Goal: Find contact information: Find contact information

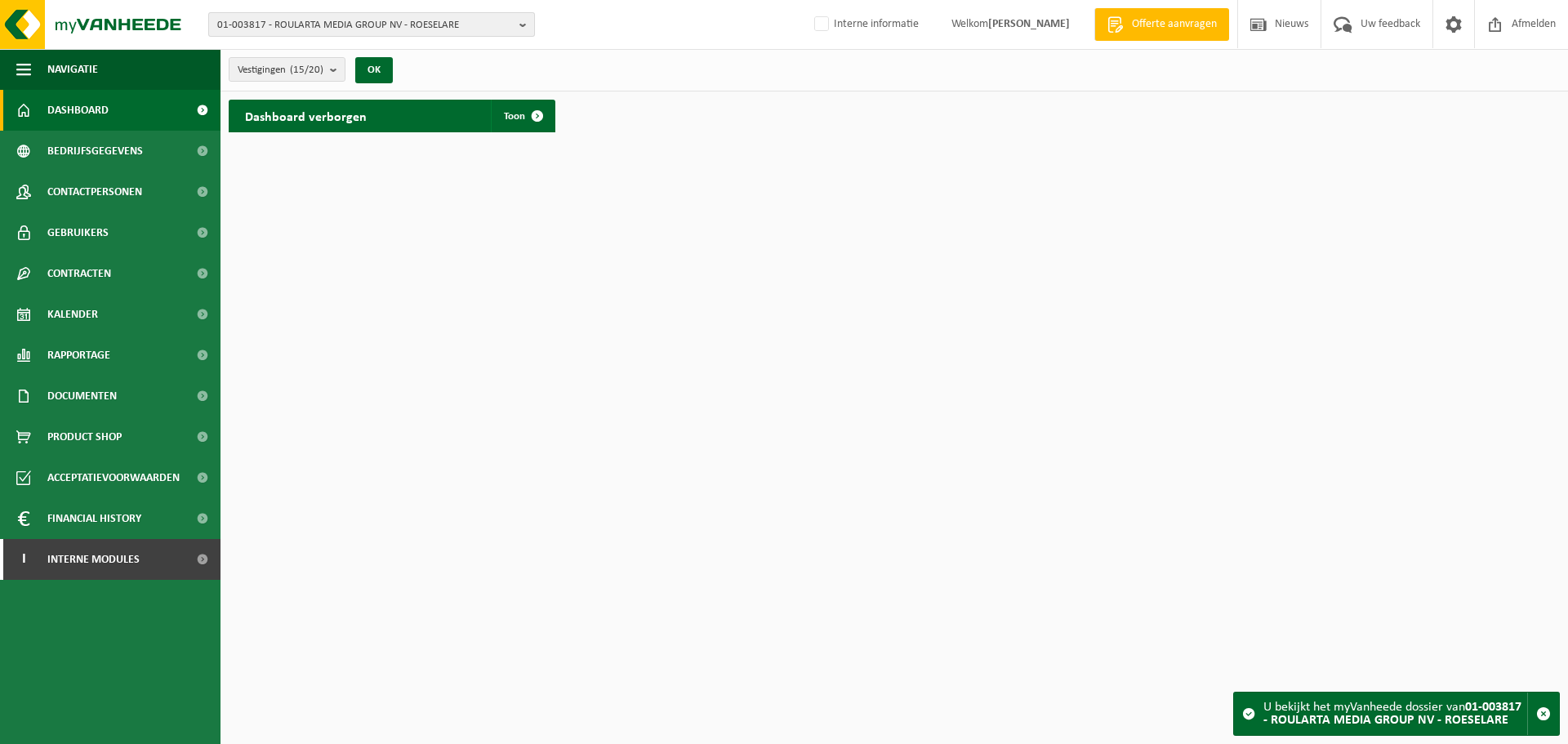
click at [429, 19] on span "01-003817 - ROULARTA MEDIA GROUP NV - ROESELARE" at bounding box center [365, 26] width 296 height 25
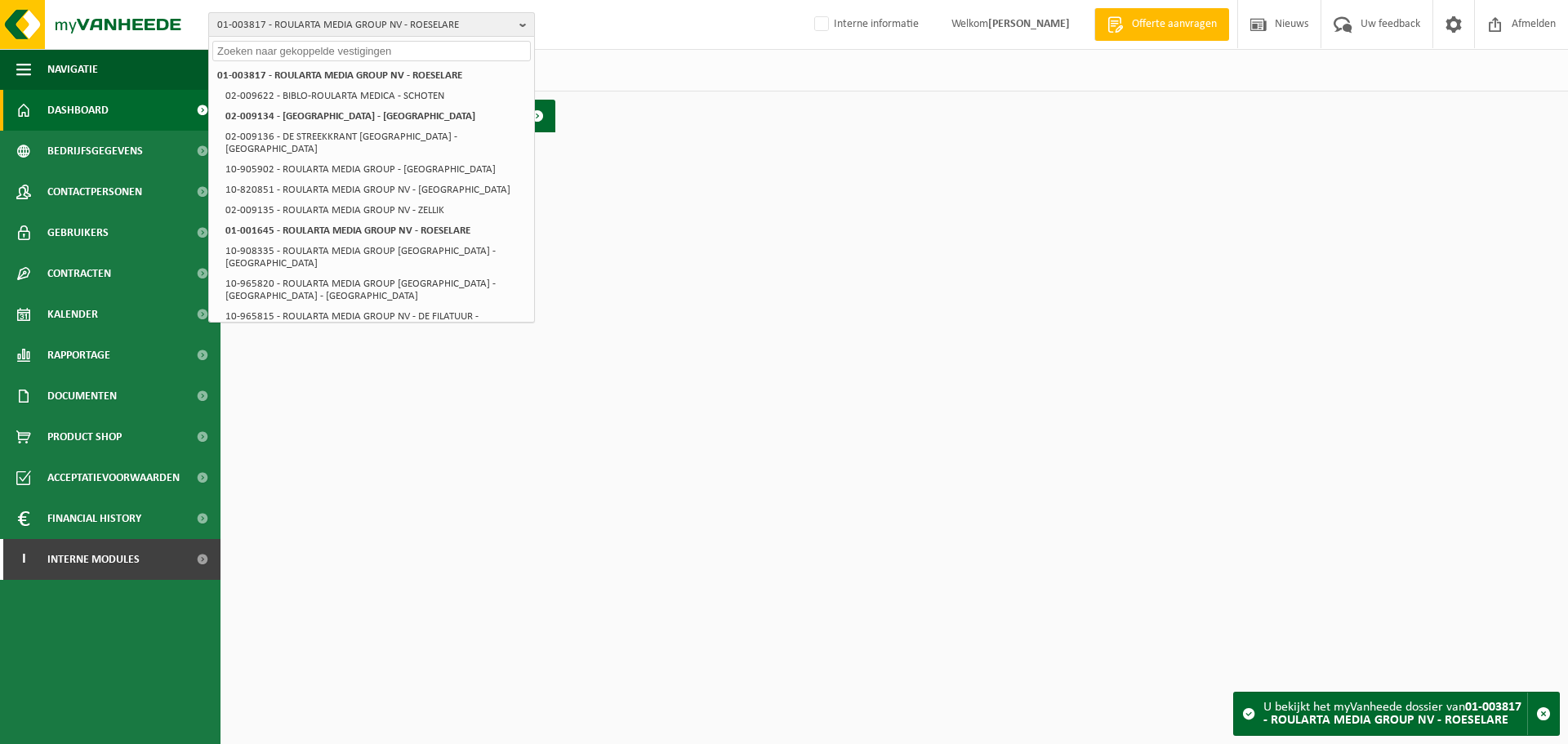
paste input "10-855542"
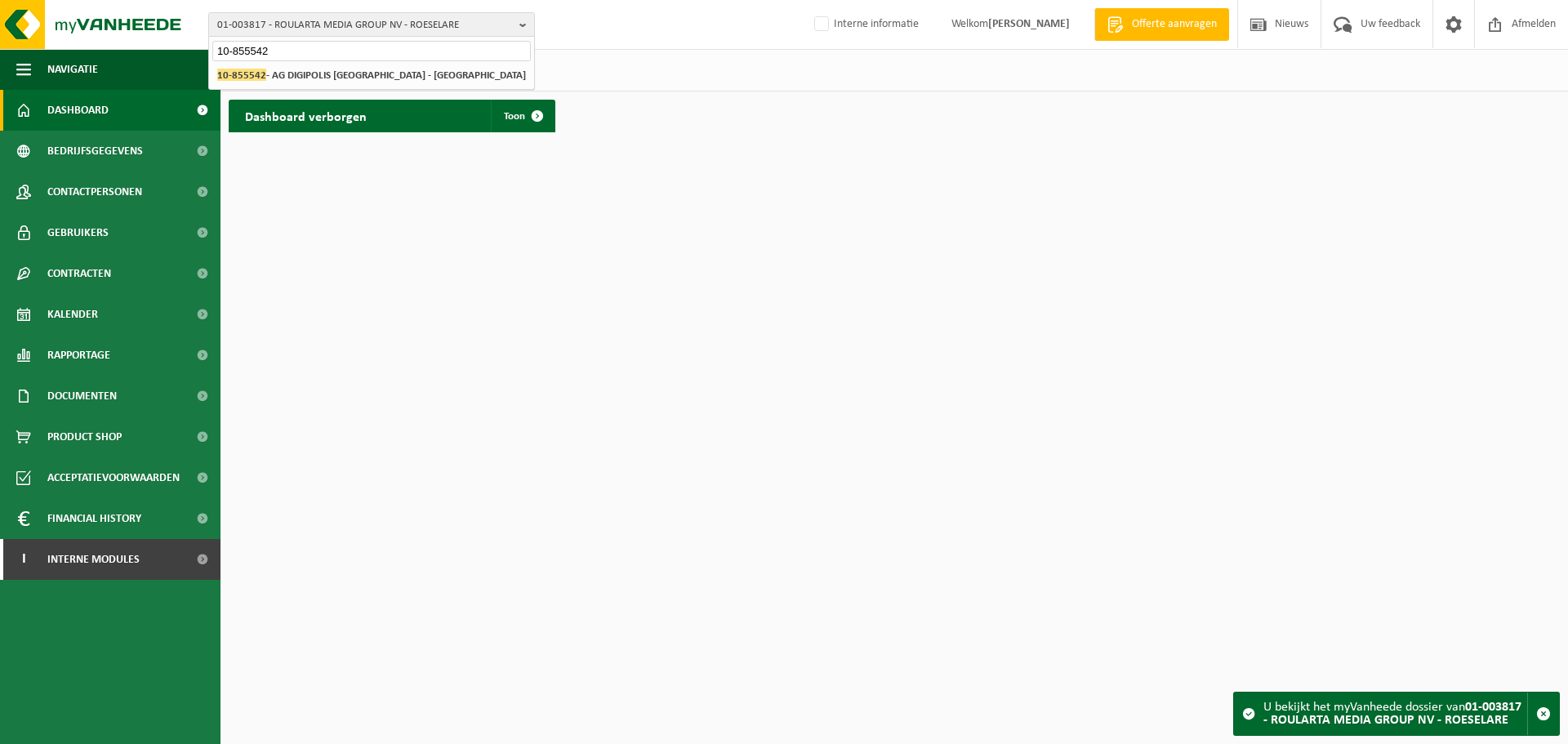
type input "10-855542"
click at [452, 76] on strong "10-855542 - AG DIGIPOLIS ANTWERPEN - ANTWERPEN" at bounding box center [371, 74] width 309 height 12
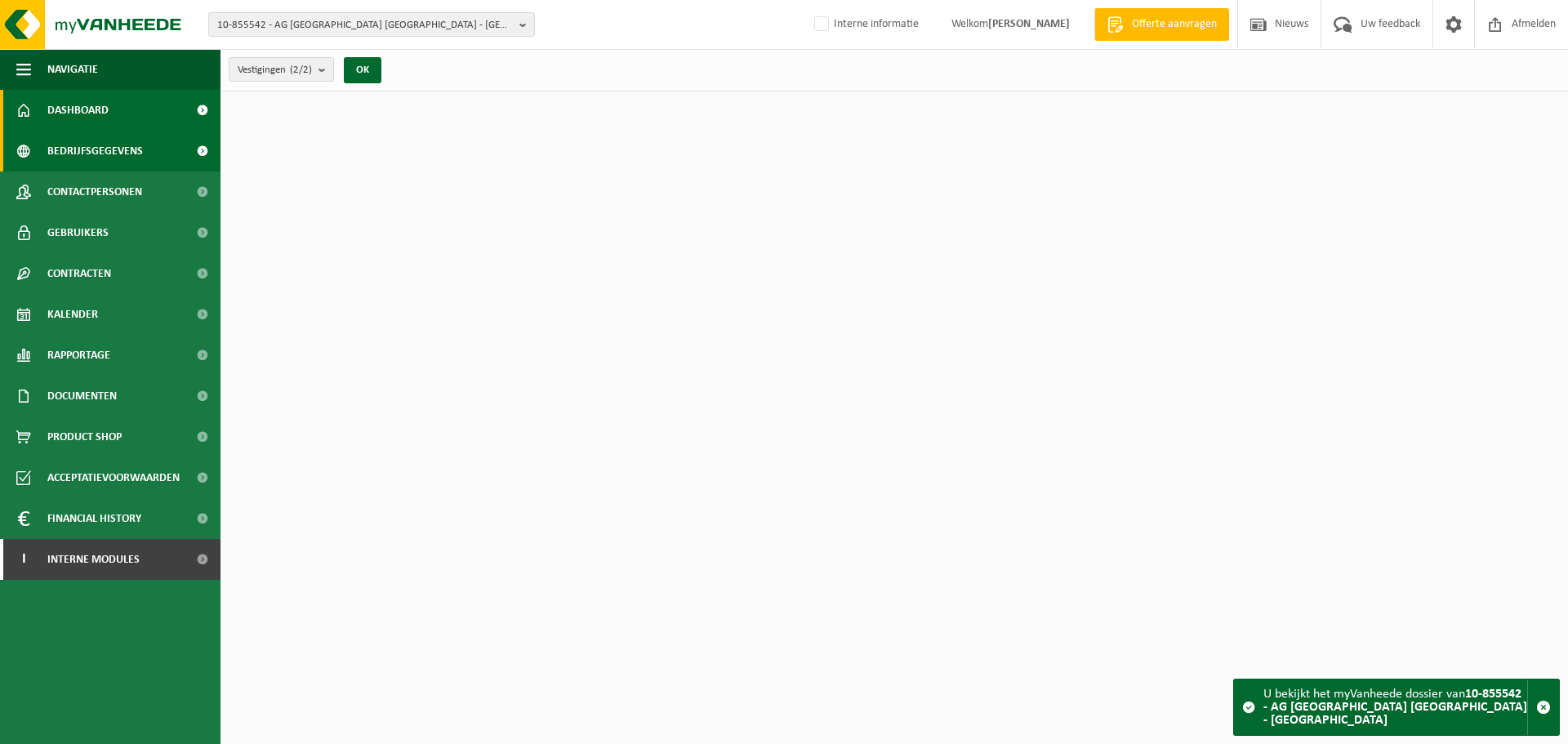
click at [138, 167] on span "Bedrijfsgegevens" at bounding box center [96, 152] width 96 height 41
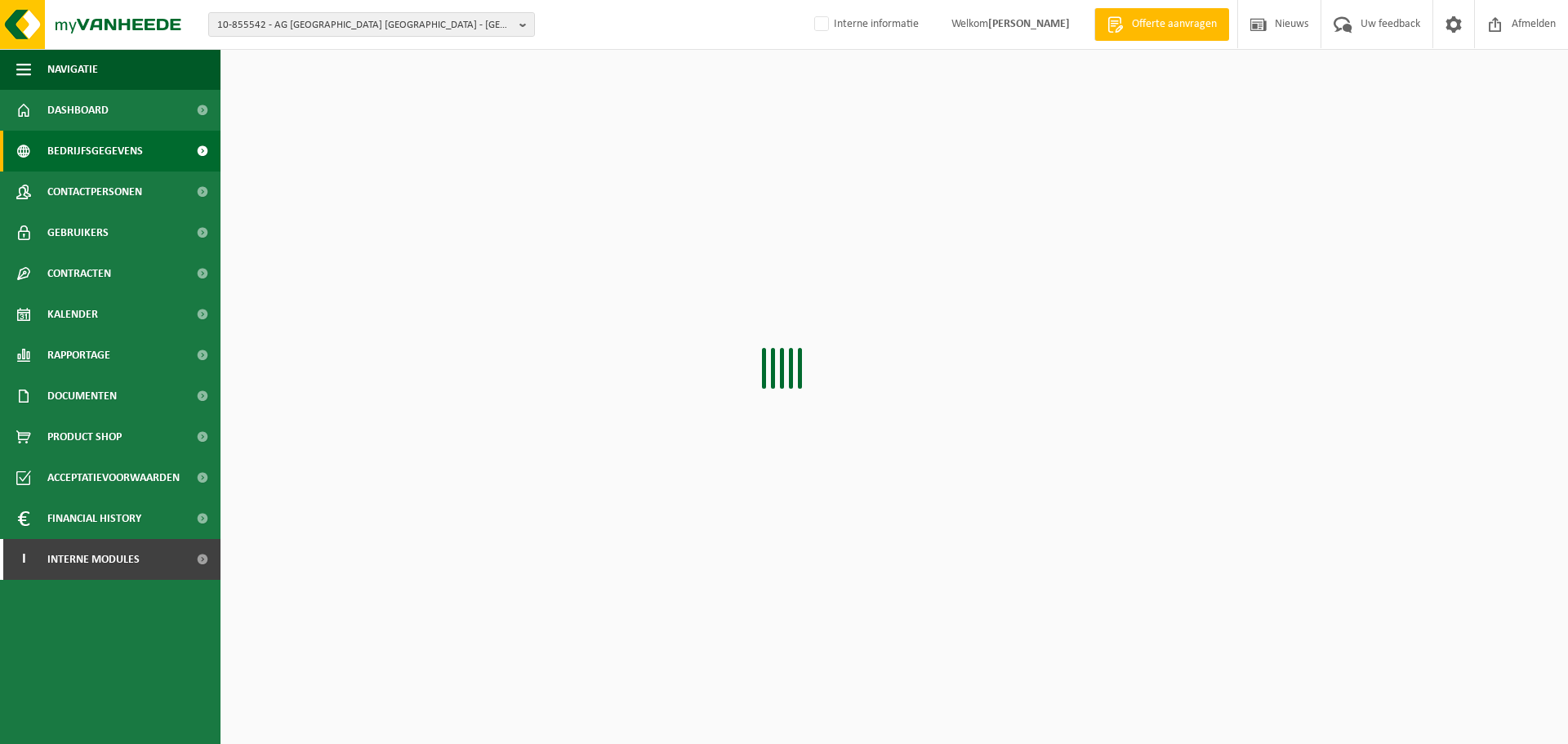
click at [127, 199] on span "Contactpersonen" at bounding box center [95, 192] width 95 height 41
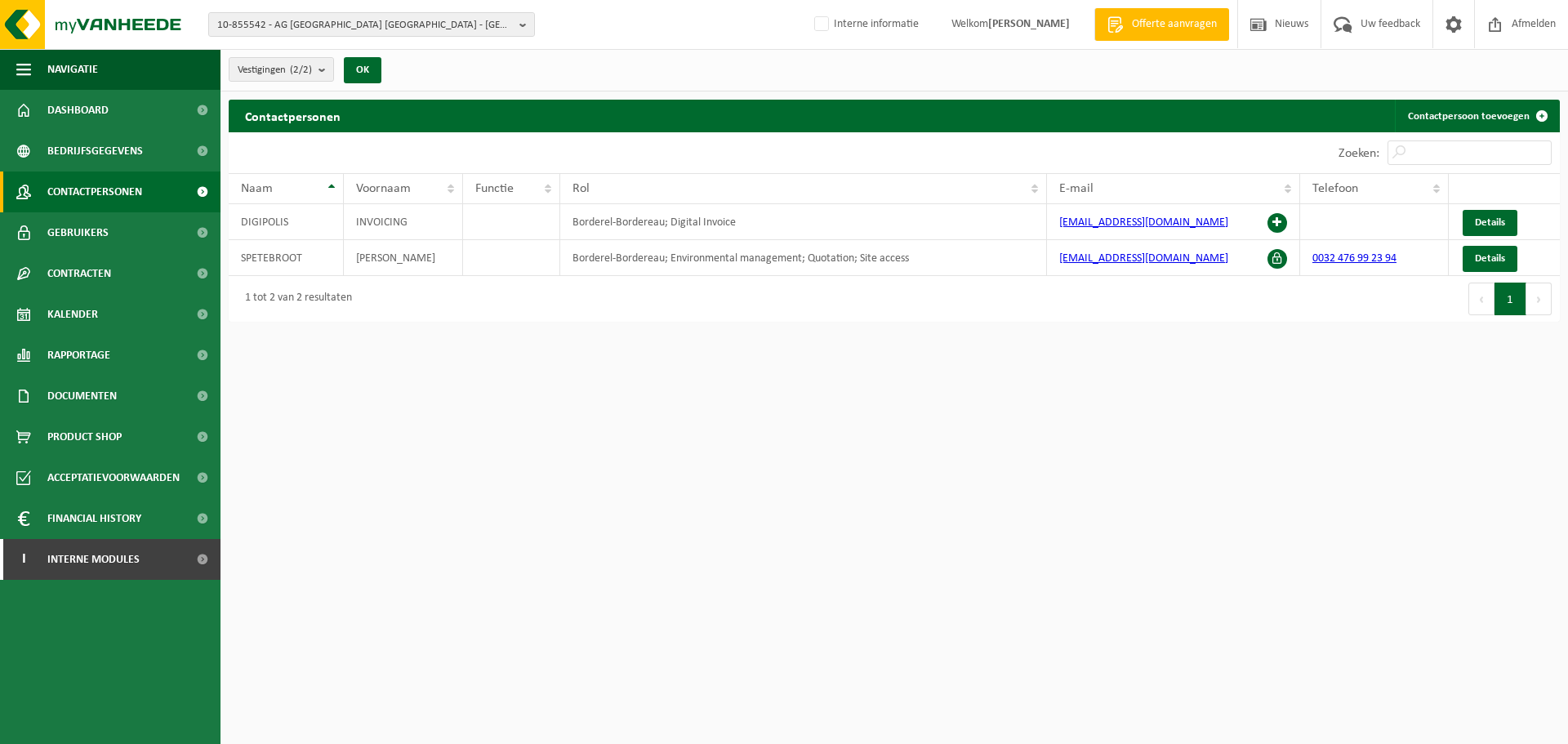
click at [875, 530] on html "10-855542 - AG DIGIPOLIS [GEOGRAPHIC_DATA] - [GEOGRAPHIC_DATA] 10-855542 - AG […" at bounding box center [784, 372] width 1568 height 744
